Goal: Task Accomplishment & Management: Use online tool/utility

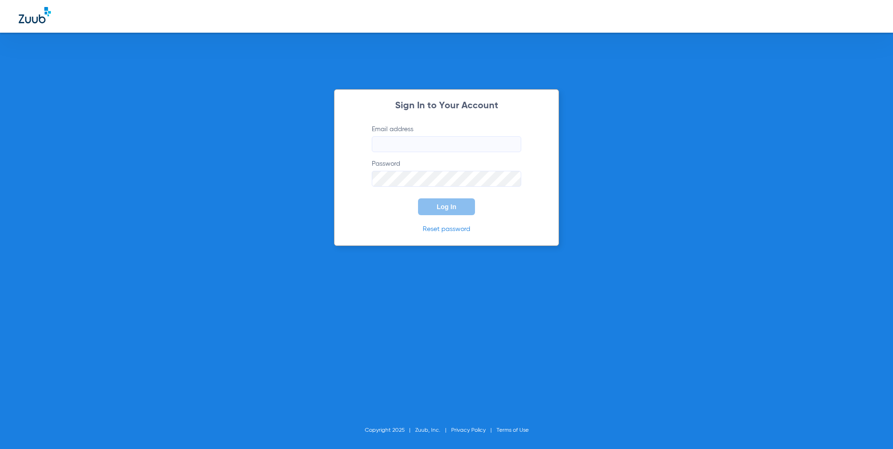
type input "[EMAIL_ADDRESS][DOMAIN_NAME]"
click at [437, 206] on span "Log In" at bounding box center [447, 206] width 20 height 7
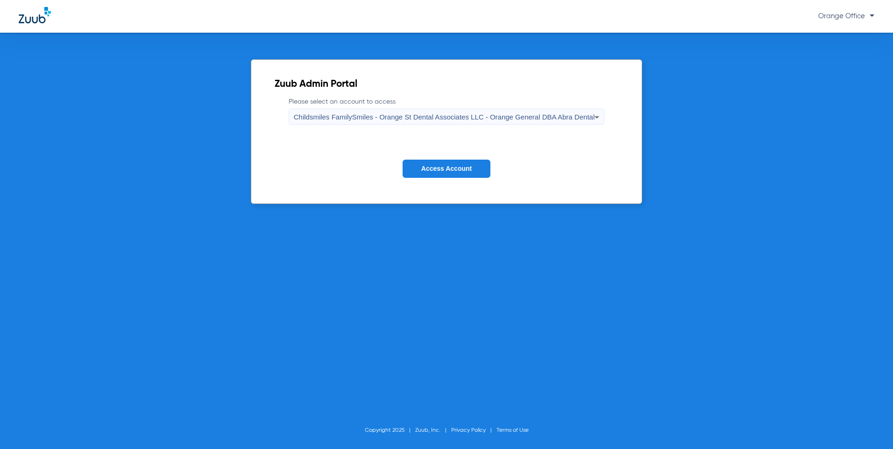
click at [443, 209] on div "Zuub Admin Portal Please select an account to access Childsmiles FamilySmiles -…" at bounding box center [446, 241] width 893 height 416
click at [443, 158] on form "Please select an account to access Childsmiles FamilySmiles - Orange St Dental …" at bounding box center [447, 144] width 344 height 95
drag, startPoint x: 442, startPoint y: 167, endPoint x: 456, endPoint y: 147, distance: 24.6
click at [442, 168] on span "Access Account" at bounding box center [446, 168] width 50 height 7
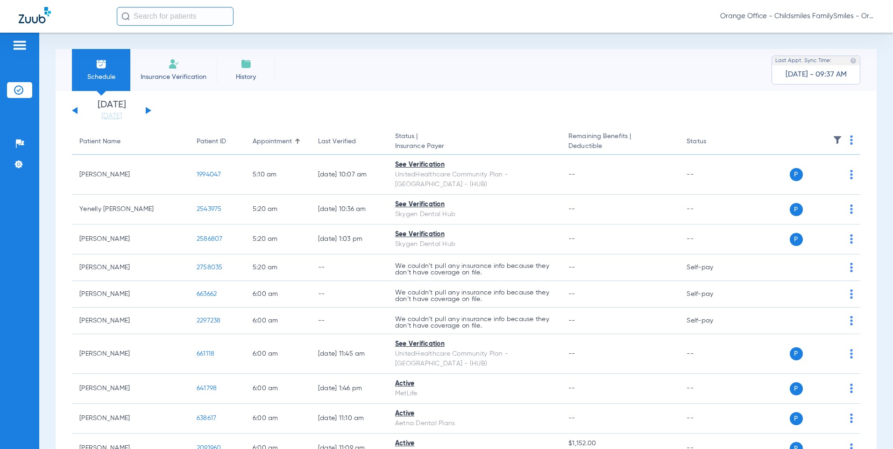
click at [194, 23] on input "text" at bounding box center [175, 16] width 117 height 19
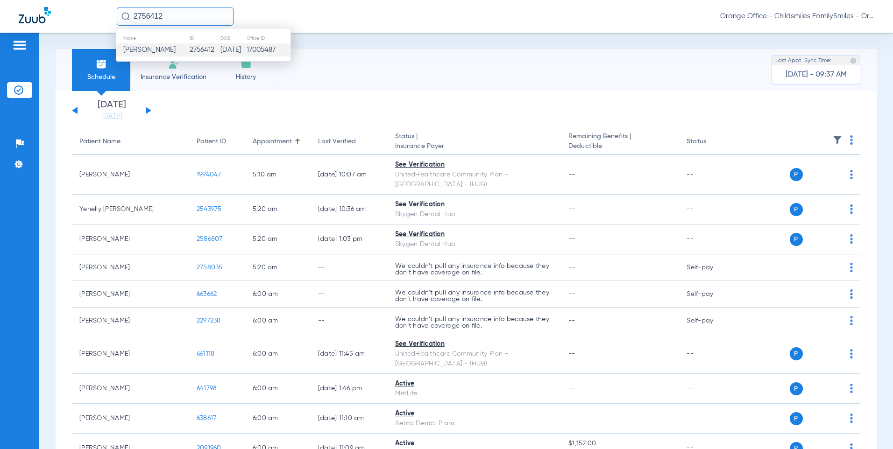
type input "2756412"
click at [220, 51] on td "[DATE]" at bounding box center [233, 49] width 26 height 13
